Goal: Task Accomplishment & Management: Manage account settings

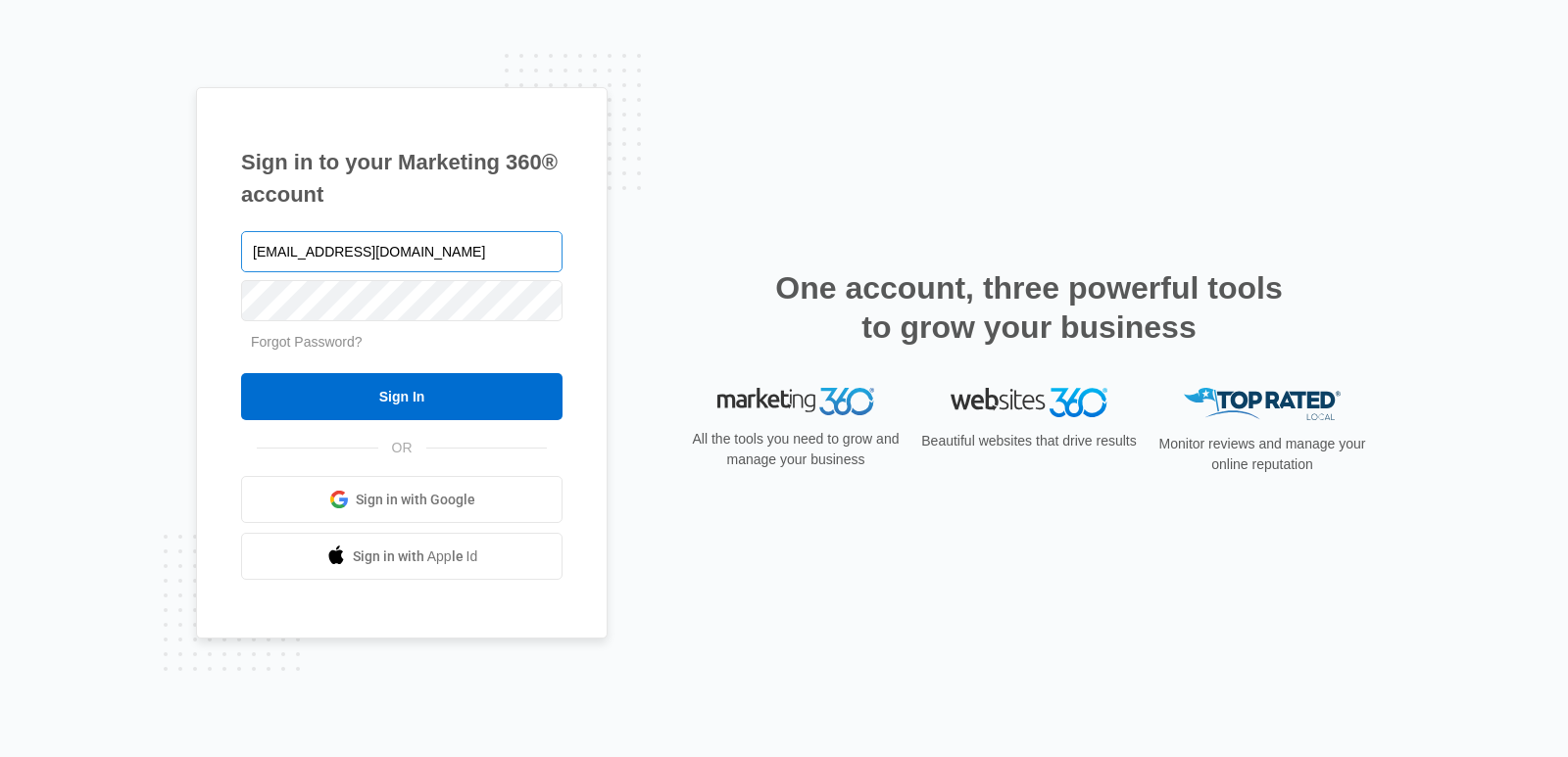
type input "[EMAIL_ADDRESS][DOMAIN_NAME]"
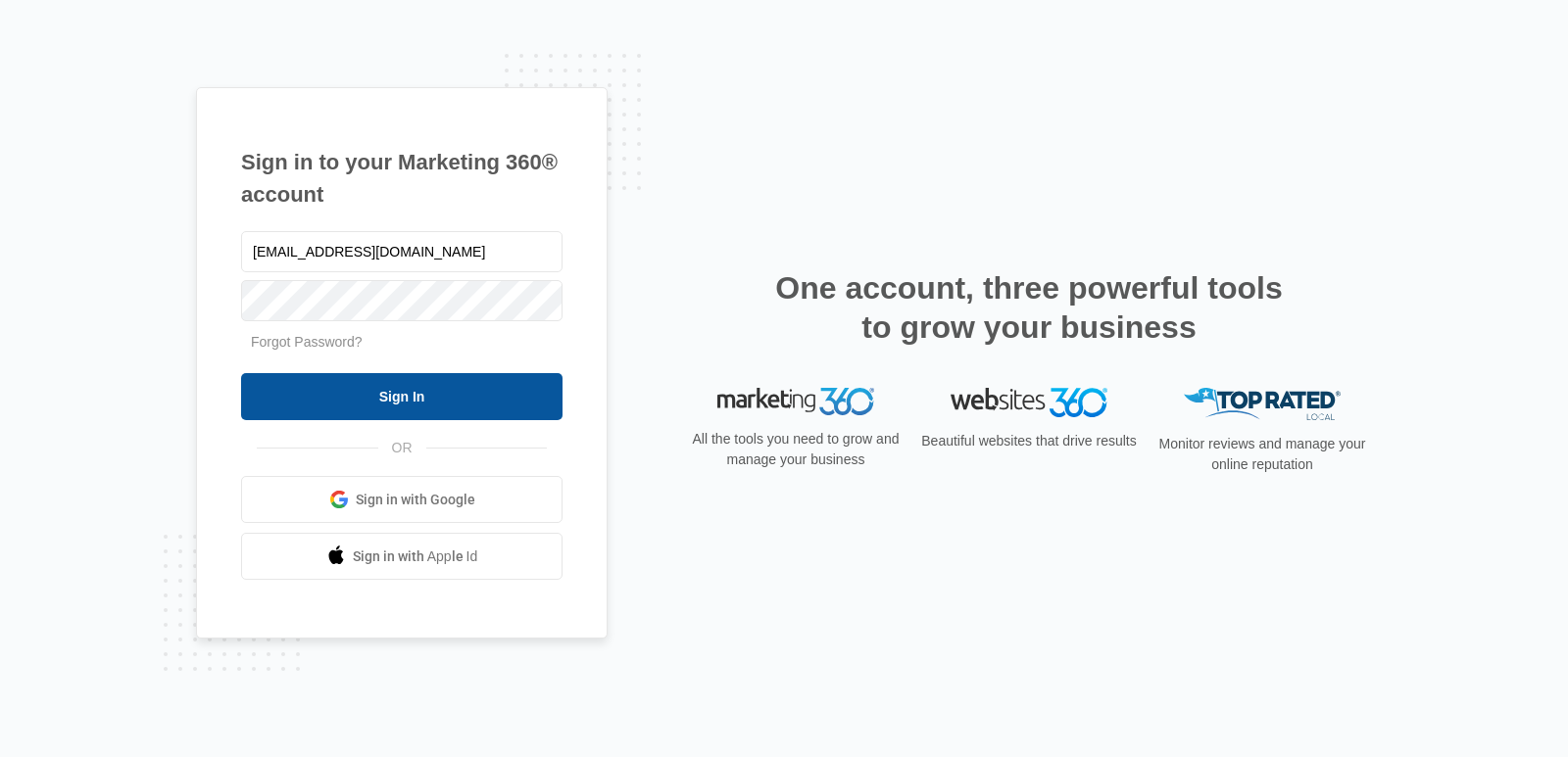
click at [419, 398] on input "Sign In" at bounding box center [401, 397] width 322 height 47
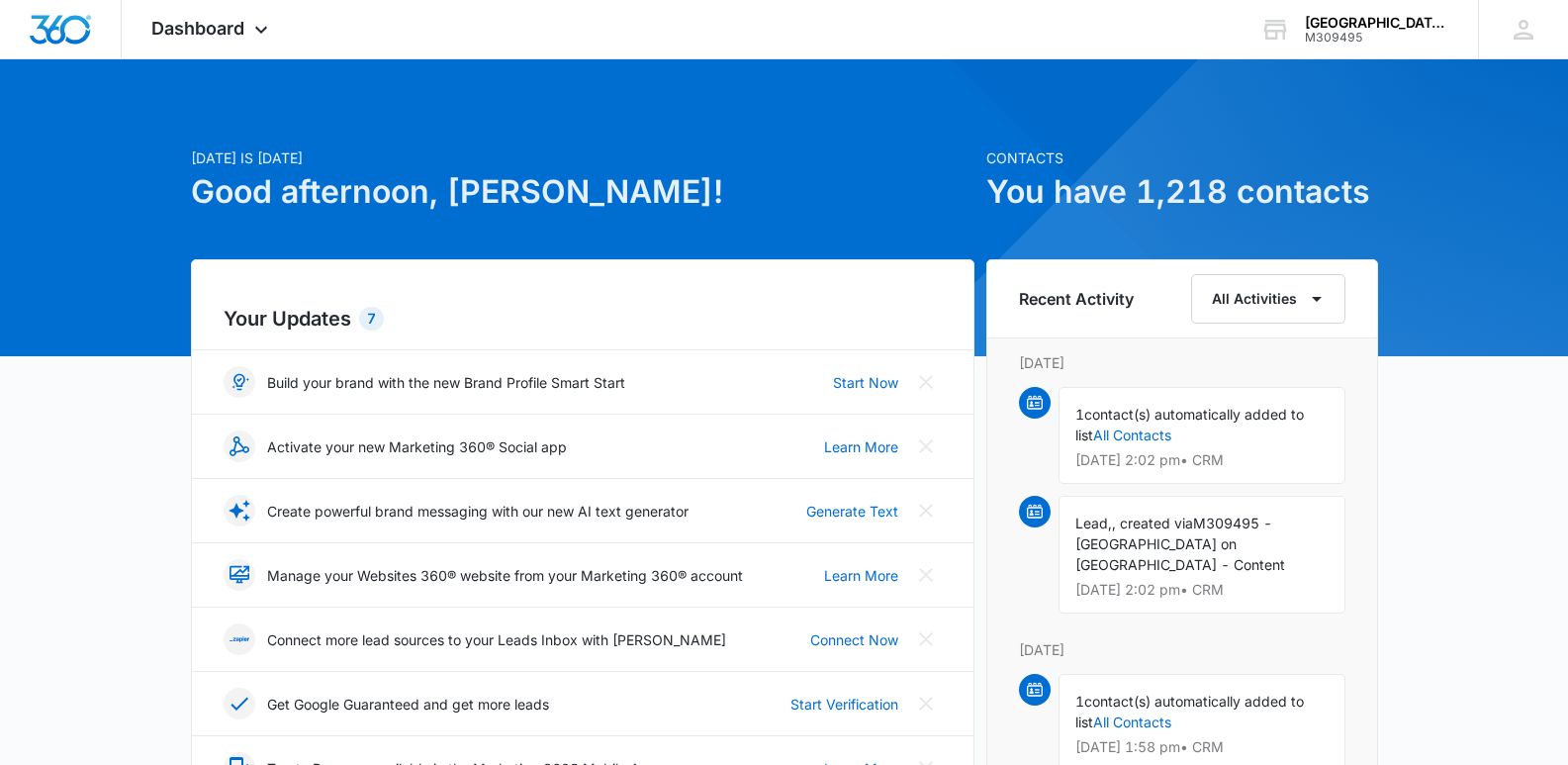
scroll to position [669, 0]
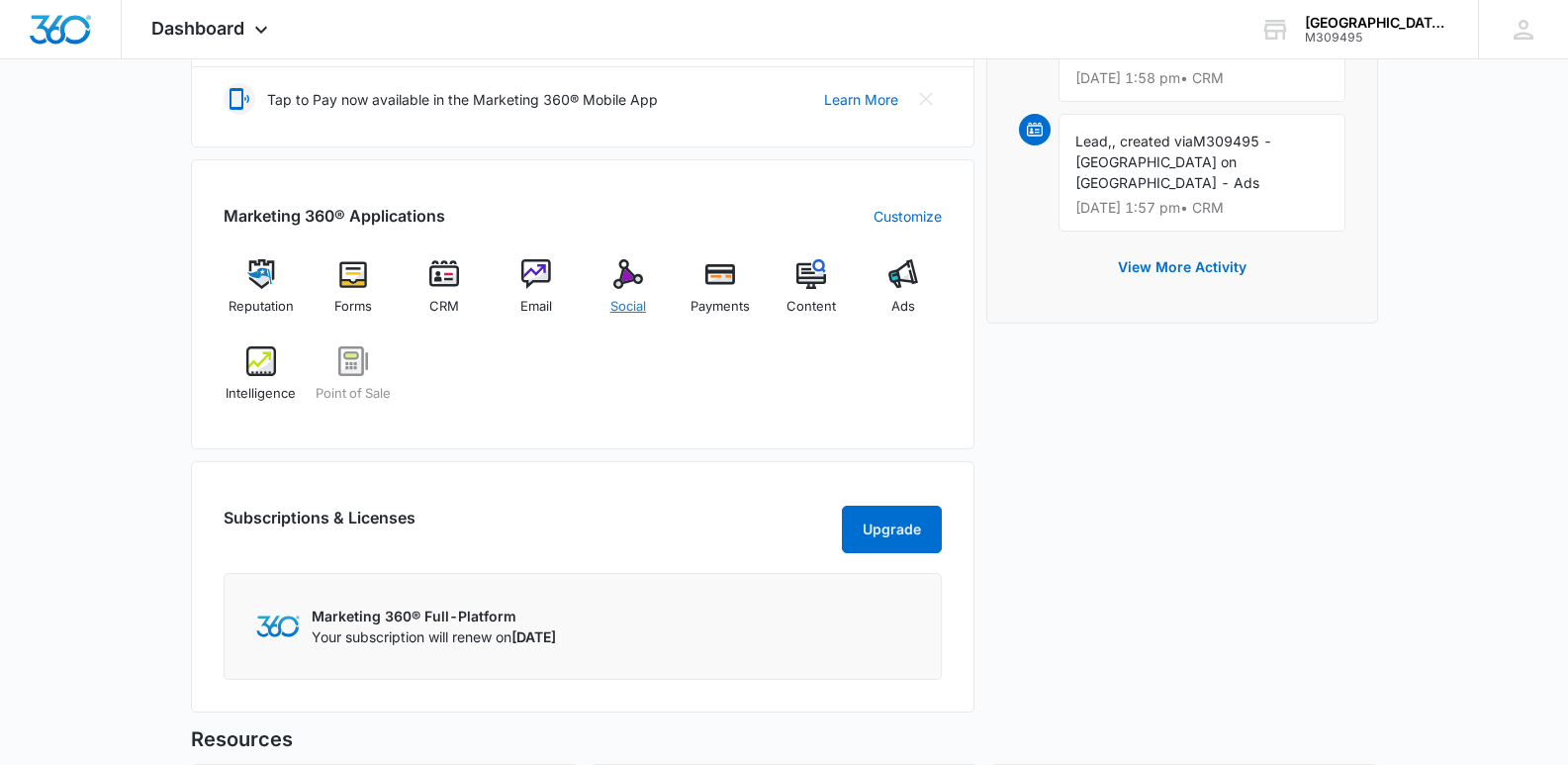
click at [626, 274] on img at bounding box center [629, 274] width 30 height 30
